Goal: Information Seeking & Learning: Learn about a topic

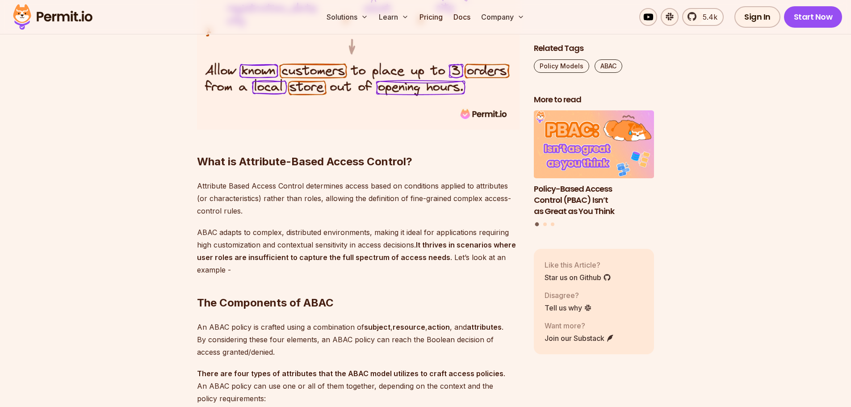
scroll to position [980, 0]
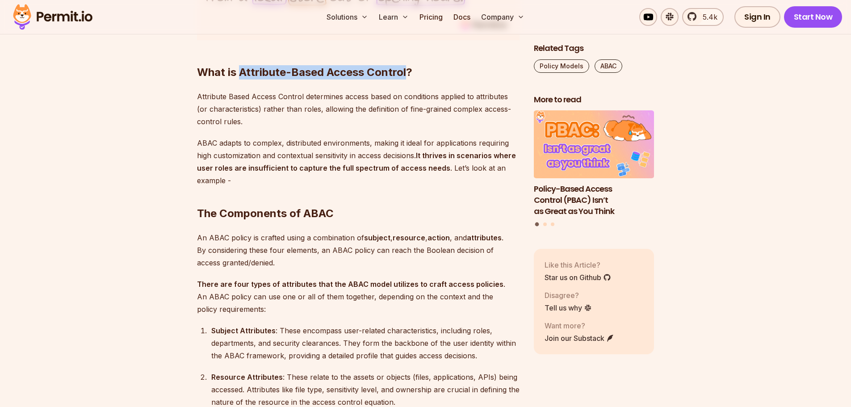
drag, startPoint x: 241, startPoint y: 71, endPoint x: 405, endPoint y: 74, distance: 164.3
click at [405, 74] on strong "What is Attribute-Based Access Control?" at bounding box center [304, 72] width 215 height 13
copy strong "Attribute-Based Access Control"
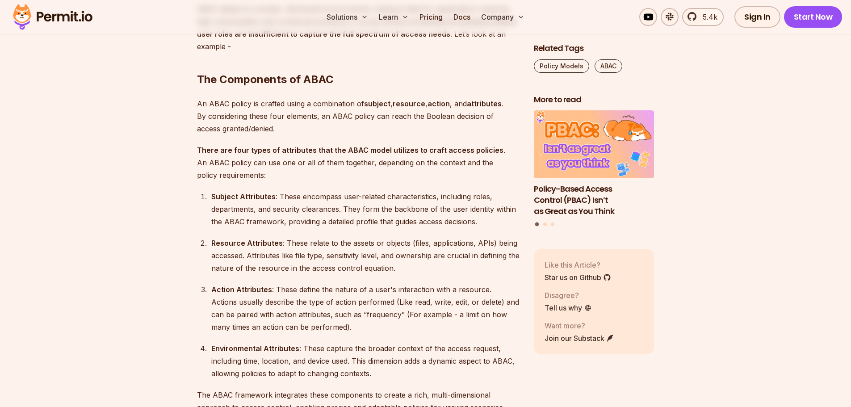
scroll to position [1159, 0]
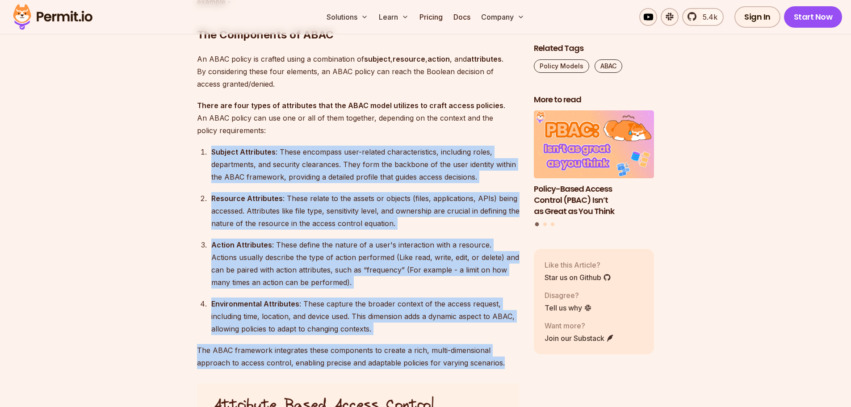
drag, startPoint x: 211, startPoint y: 146, endPoint x: 502, endPoint y: 360, distance: 361.3
click at [455, 302] on div "Environmental Attributes : These capture the broader context of the access requ…" at bounding box center [365, 316] width 308 height 38
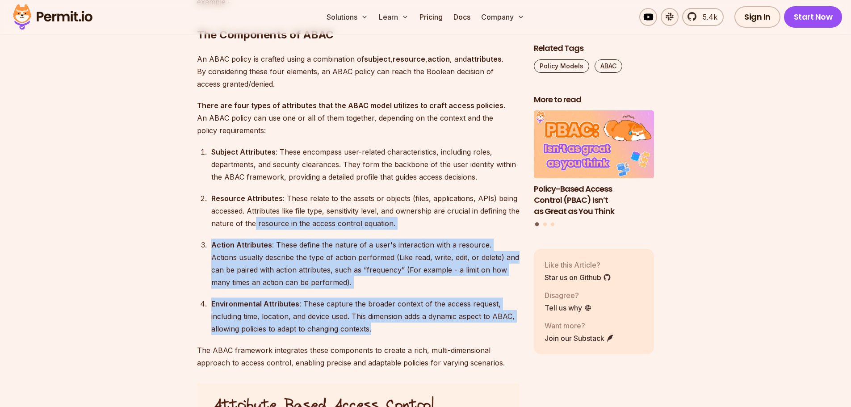
drag, startPoint x: 380, startPoint y: 331, endPoint x: 266, endPoint y: 227, distance: 154.2
click at [266, 227] on ol "Subject Attributes : These encompass user-related characteristics, including ro…" at bounding box center [358, 240] width 322 height 189
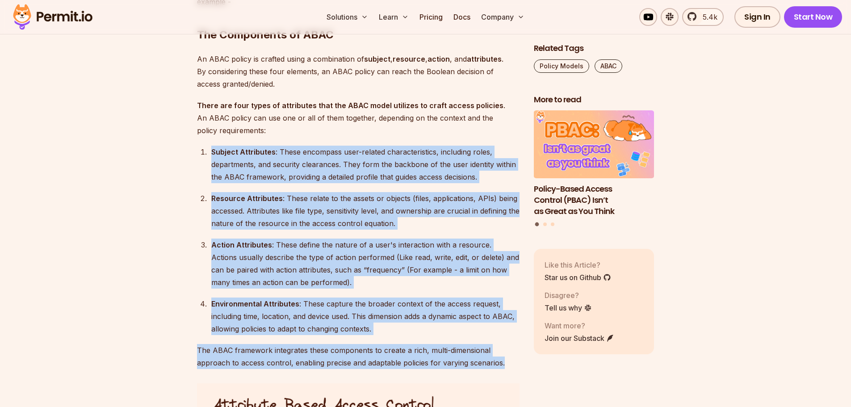
drag, startPoint x: 506, startPoint y: 363, endPoint x: 211, endPoint y: 147, distance: 365.8
copy div "Loremip Dolorsitam : Conse adipiscin elit-seddoei temporincididun, utlaboree do…"
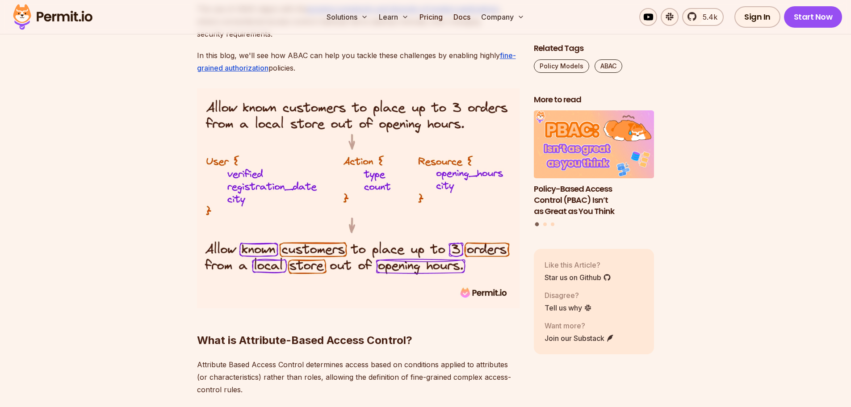
scroll to position [534, 0]
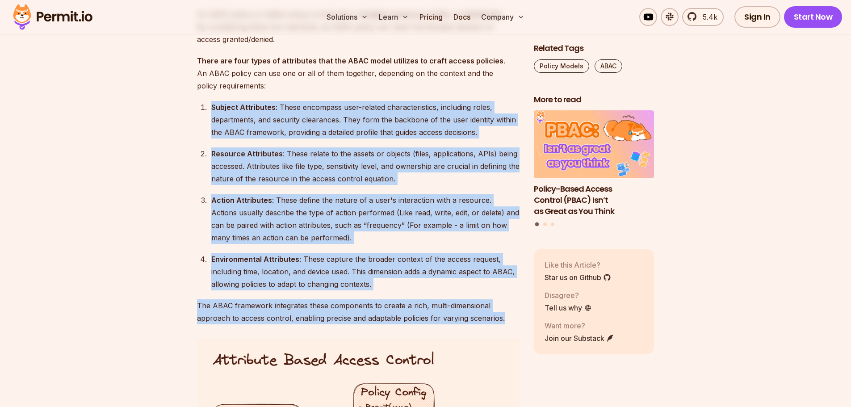
click at [315, 153] on div "Resource Attributes : These relate to the assets or objects (files, application…" at bounding box center [365, 166] width 308 height 38
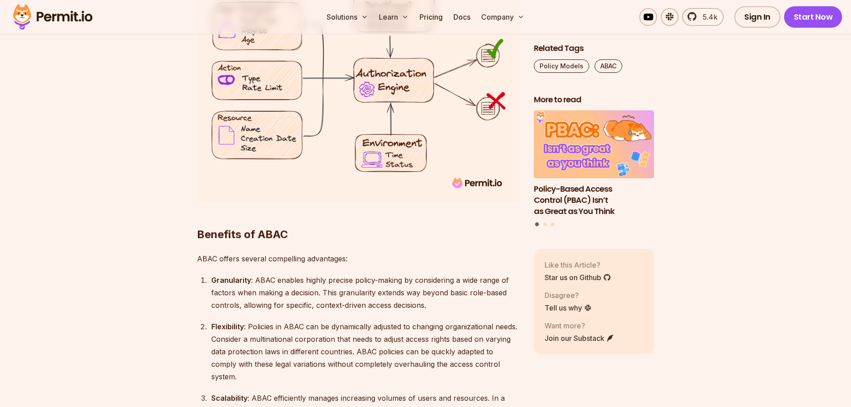
scroll to position [1784, 0]
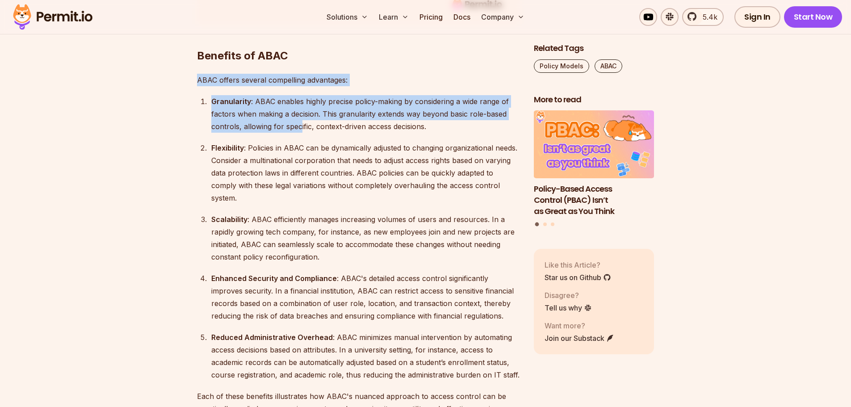
drag, startPoint x: 196, startPoint y: 78, endPoint x: 300, endPoint y: 130, distance: 116.0
click at [295, 130] on div "Granularity : ABAC enables highly precise policy-making by considering a wide r…" at bounding box center [365, 114] width 308 height 38
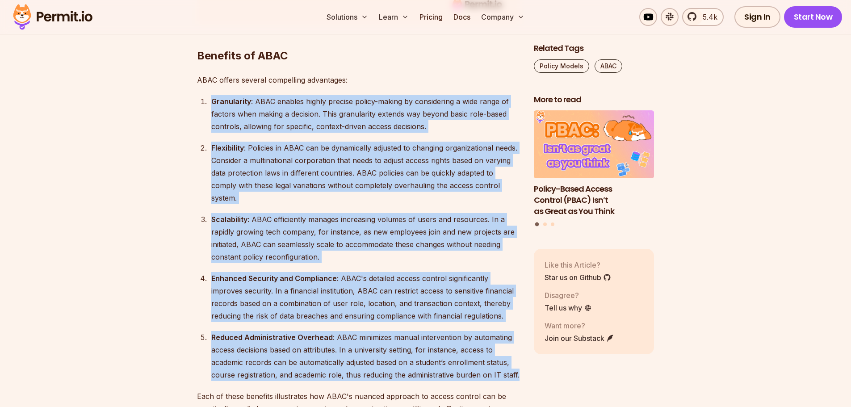
drag, startPoint x: 210, startPoint y: 100, endPoint x: 517, endPoint y: 366, distance: 406.4
click at [517, 366] on ol "Granularity : ABAC enables highly precise policy-making by considering a wide r…" at bounding box center [358, 238] width 322 height 286
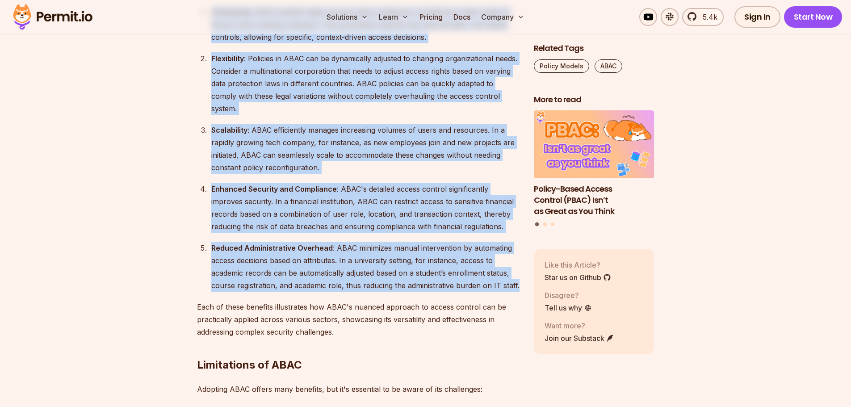
copy ol "Granularity : ABAC enables highly precise policy-making by considering a wide r…"
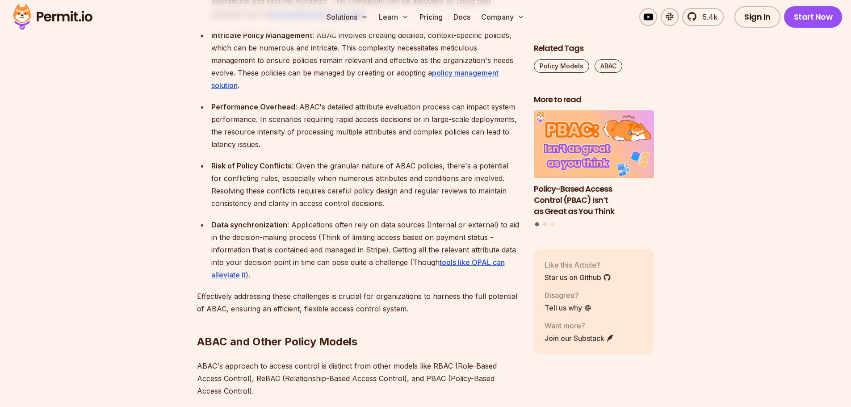
scroll to position [2186, 0]
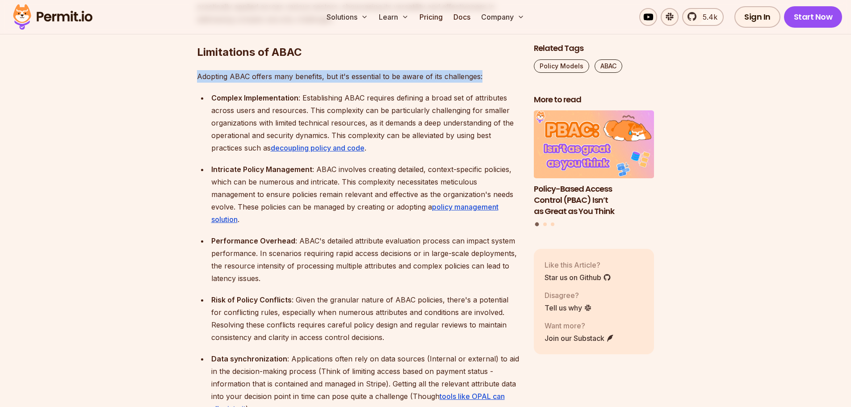
drag, startPoint x: 196, startPoint y: 63, endPoint x: 252, endPoint y: 75, distance: 57.6
click at [252, 75] on section "Table of Contents Introduction When building an application, there is one cruci…" at bounding box center [425, 290] width 851 height 3872
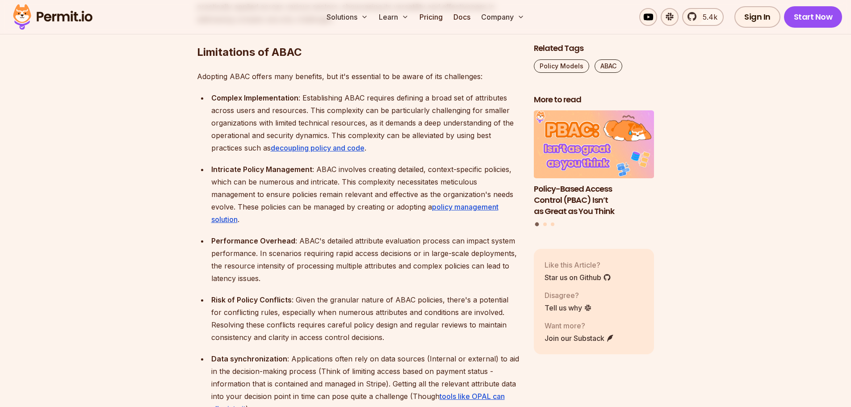
click at [252, 93] on strong "Complex Implementation" at bounding box center [254, 97] width 87 height 9
click at [209, 92] on li "Complex Implementation : Establishing ABAC requires defining a broad set of att…" at bounding box center [363, 123] width 311 height 63
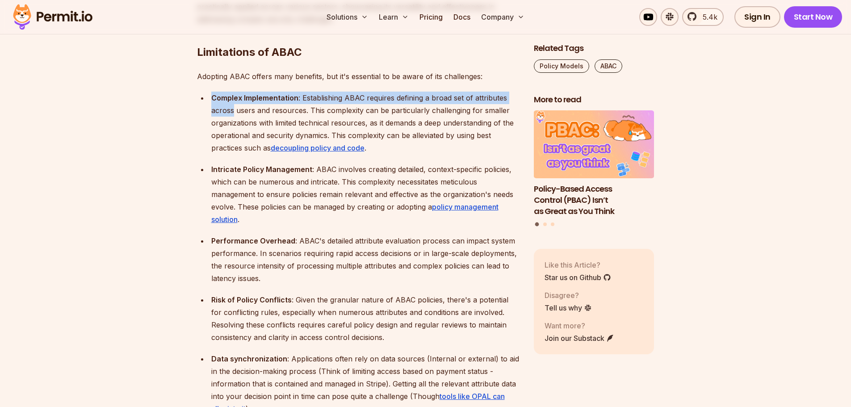
drag, startPoint x: 209, startPoint y: 84, endPoint x: 233, endPoint y: 92, distance: 25.1
click at [233, 92] on li "Complex Implementation : Establishing ABAC requires defining a broad set of att…" at bounding box center [363, 123] width 311 height 63
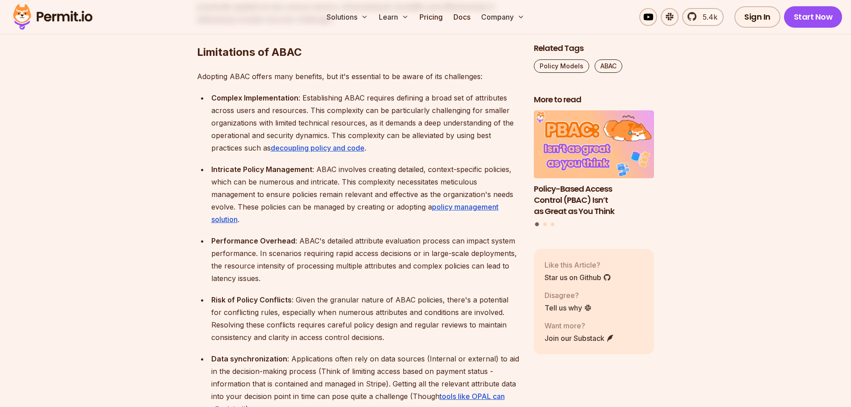
click at [200, 70] on p "Adopting ABAC offers many benefits, but it's essential to be aware of its chall…" at bounding box center [358, 76] width 322 height 13
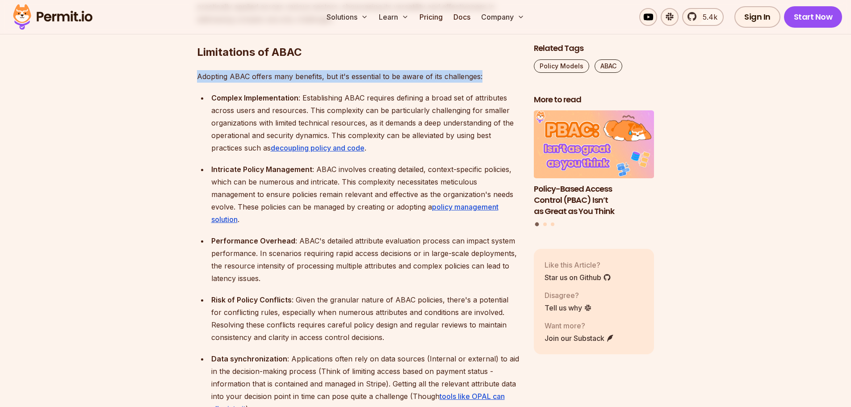
drag, startPoint x: 196, startPoint y: 62, endPoint x: 492, endPoint y: 63, distance: 296.9
click at [492, 63] on section "Table of Contents Introduction When building an application, there is one cruci…" at bounding box center [425, 290] width 851 height 3872
click at [492, 70] on p "Adopting ABAC offers many benefits, but it's essential to be aware of its chall…" at bounding box center [358, 76] width 322 height 13
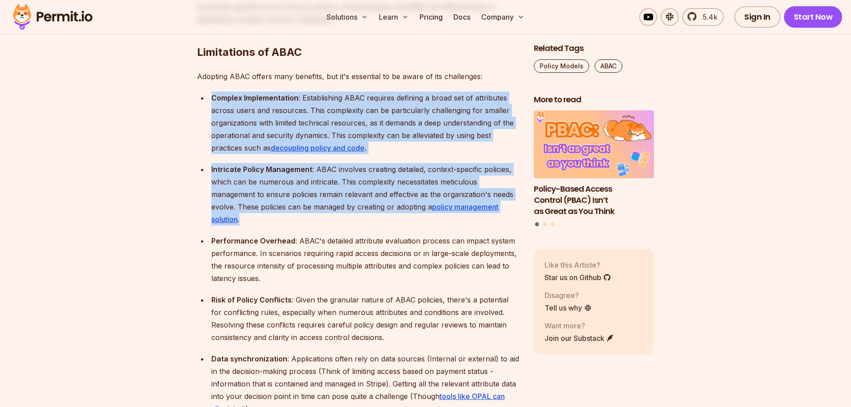
scroll to position [2320, 0]
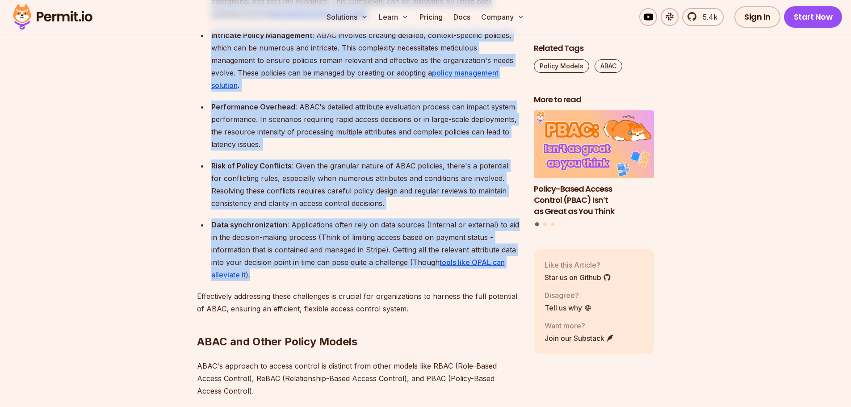
drag, startPoint x: 212, startPoint y: 82, endPoint x: 451, endPoint y: 259, distance: 297.5
click at [451, 259] on ul "Complex Implementation : Establishing ABAC requires defining a broad set of att…" at bounding box center [358, 119] width 322 height 323
copy ul "Complex Implementation : Establishing ABAC requires defining a broad set of att…"
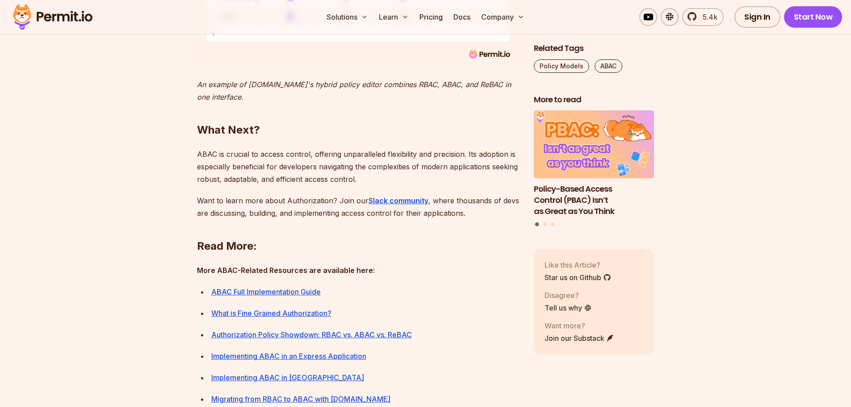
scroll to position [3927, 0]
